Goal: Share content

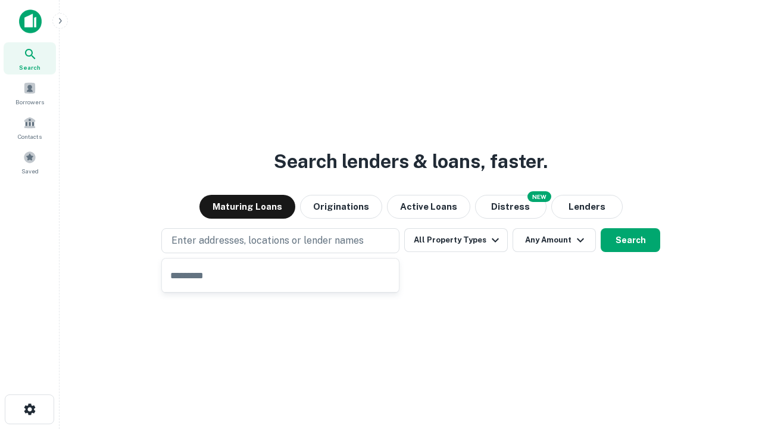
type input "**********"
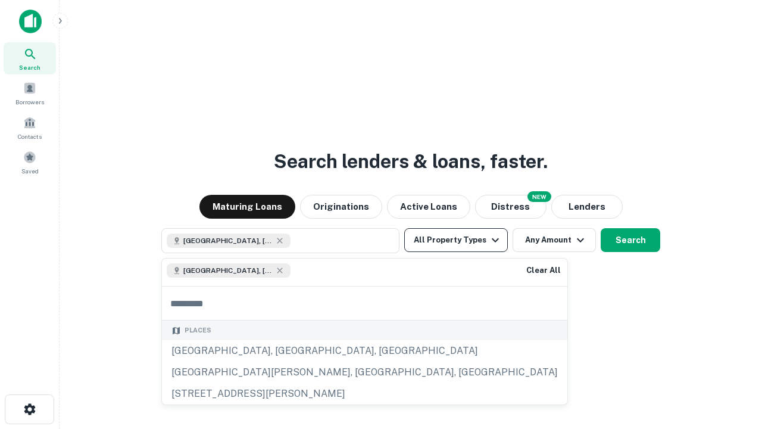
click at [456, 240] on button "All Property Types" at bounding box center [456, 240] width 104 height 24
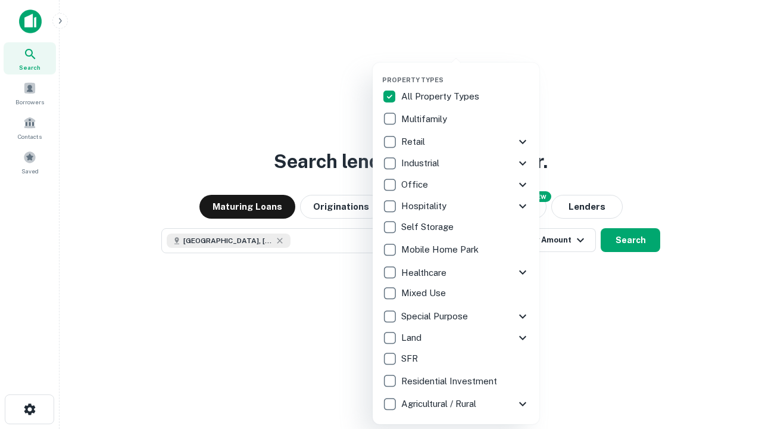
click at [466, 72] on button "button" at bounding box center [465, 72] width 167 height 1
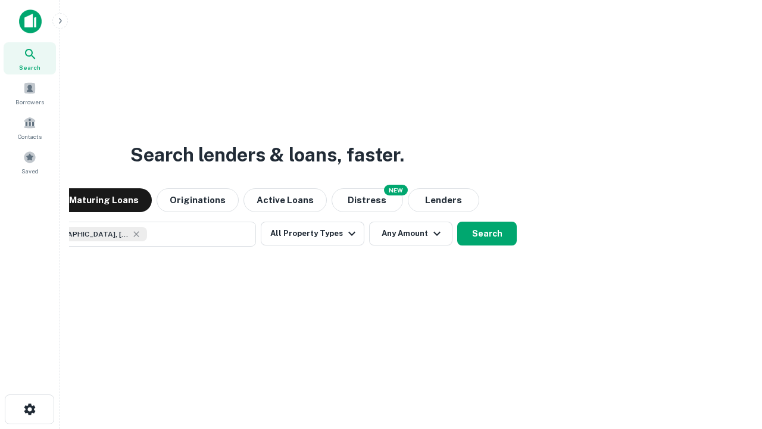
scroll to position [19, 0]
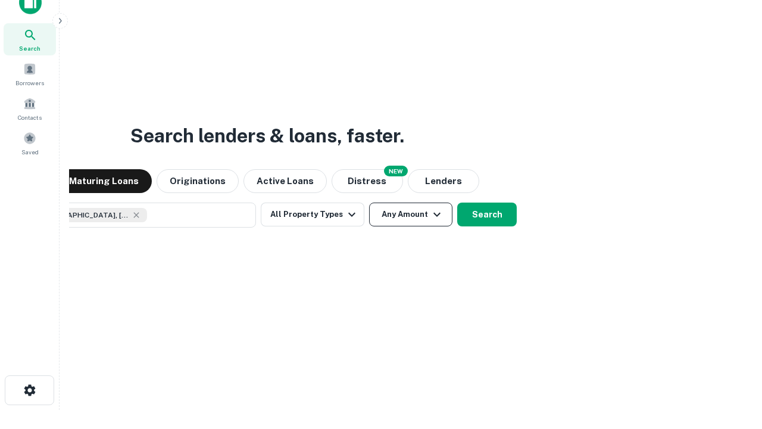
click at [369, 202] on button "Any Amount" at bounding box center [410, 214] width 83 height 24
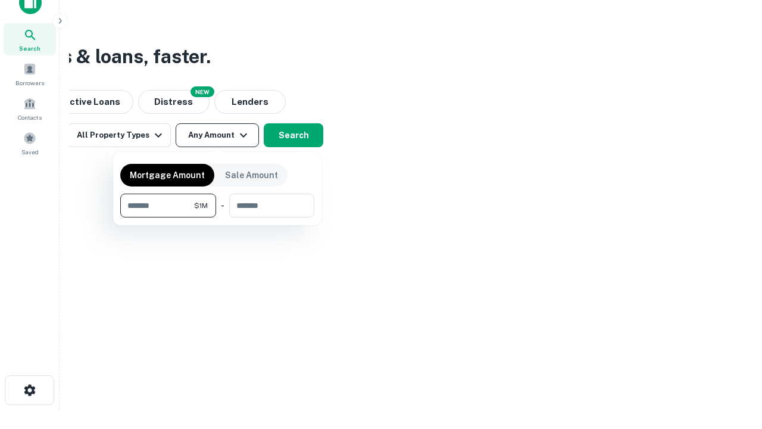
type input "*******"
click at [217, 217] on button "button" at bounding box center [217, 217] width 194 height 1
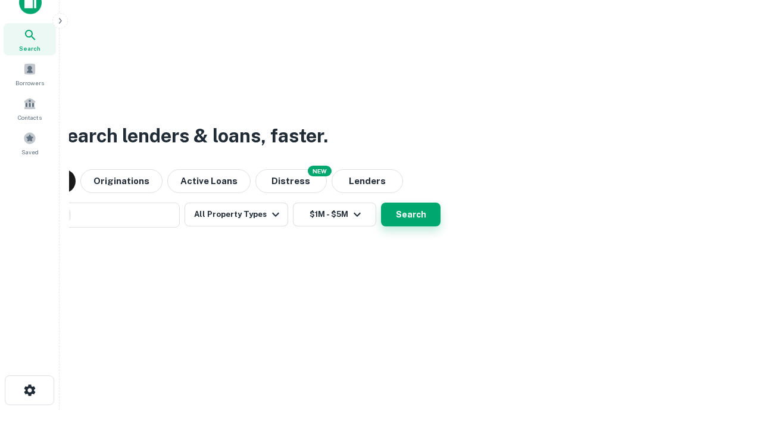
click at [381, 202] on button "Search" at bounding box center [411, 214] width 60 height 24
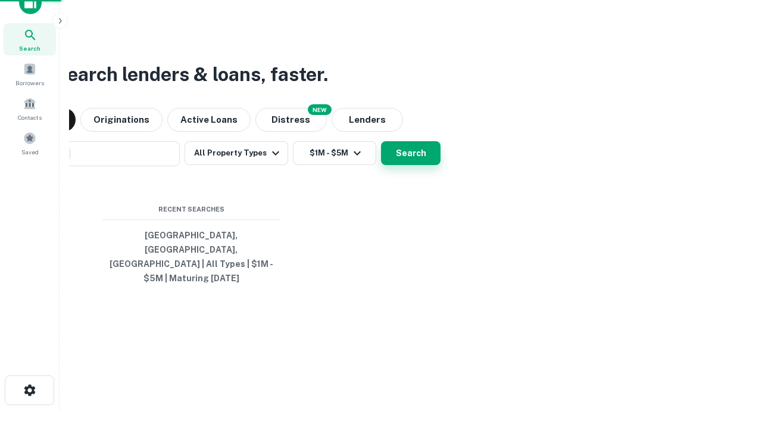
scroll to position [39, 337]
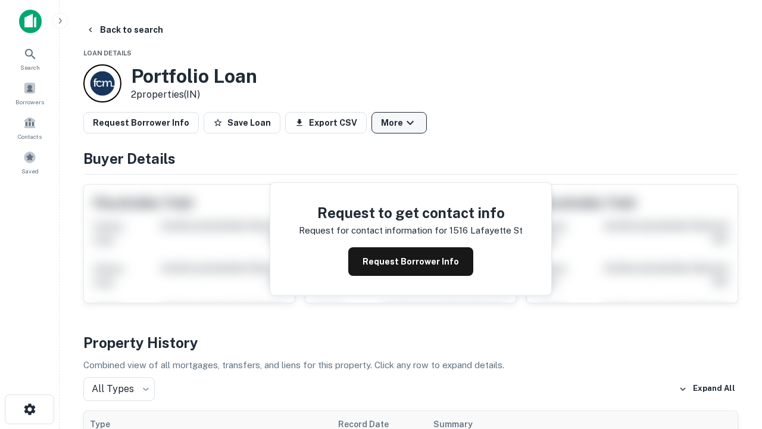
click at [399, 123] on button "More" at bounding box center [399, 122] width 55 height 21
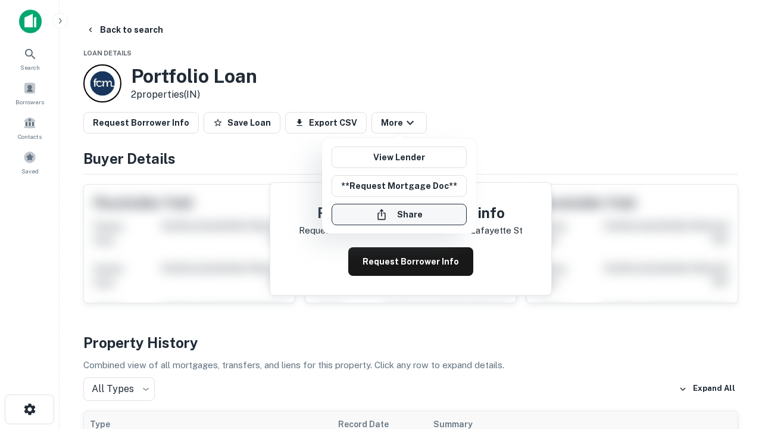
click at [399, 214] on button "Share" at bounding box center [399, 214] width 135 height 21
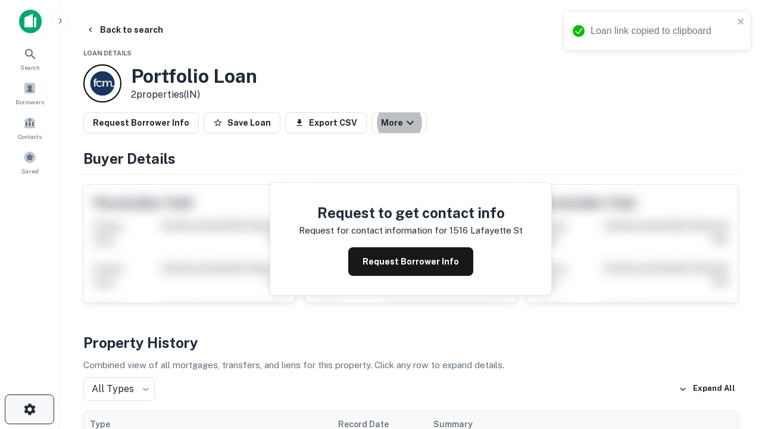
click at [29, 409] on icon "button" at bounding box center [30, 409] width 14 height 14
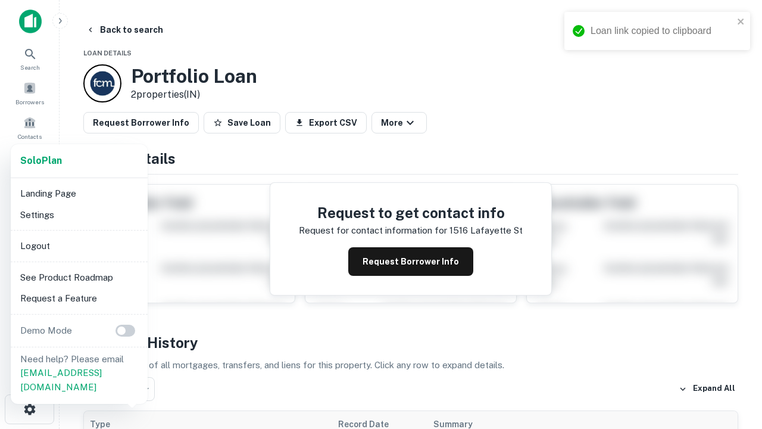
click at [79, 245] on li "Logout" at bounding box center [78, 245] width 127 height 21
